Goal: Find specific page/section

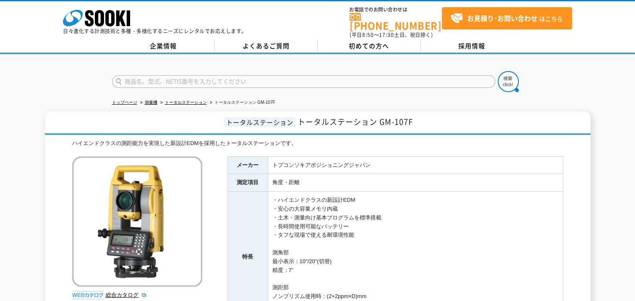
click at [202, 79] on input "text" at bounding box center [303, 81] width 383 height 13
type input "商品名、型式、NETIS番号を入力してください"
type input "XC-1"
click at [504, 76] on img at bounding box center [508, 81] width 21 height 21
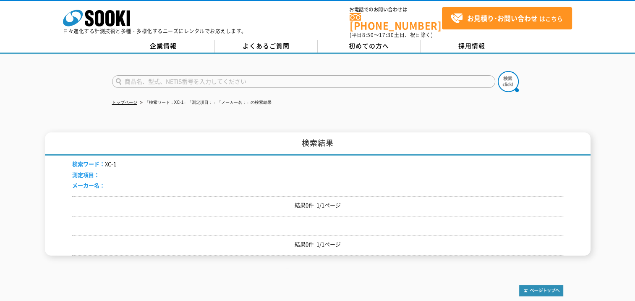
click at [178, 78] on input "text" at bounding box center [303, 81] width 383 height 13
